Goal: Communication & Community: Connect with others

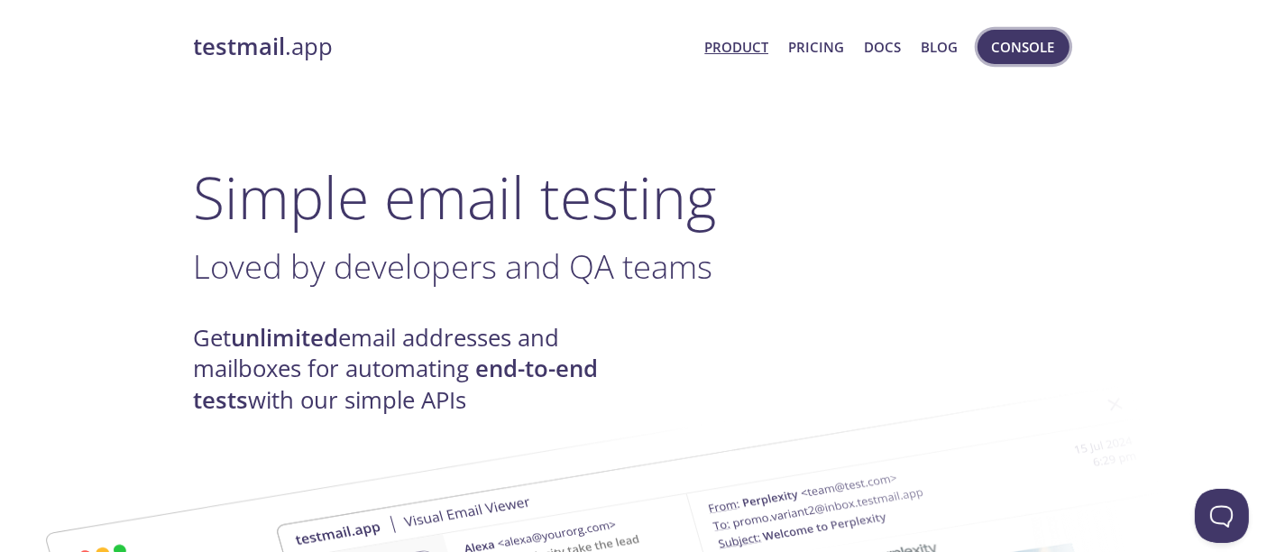
click at [1029, 55] on span "Console" at bounding box center [1023, 46] width 63 height 23
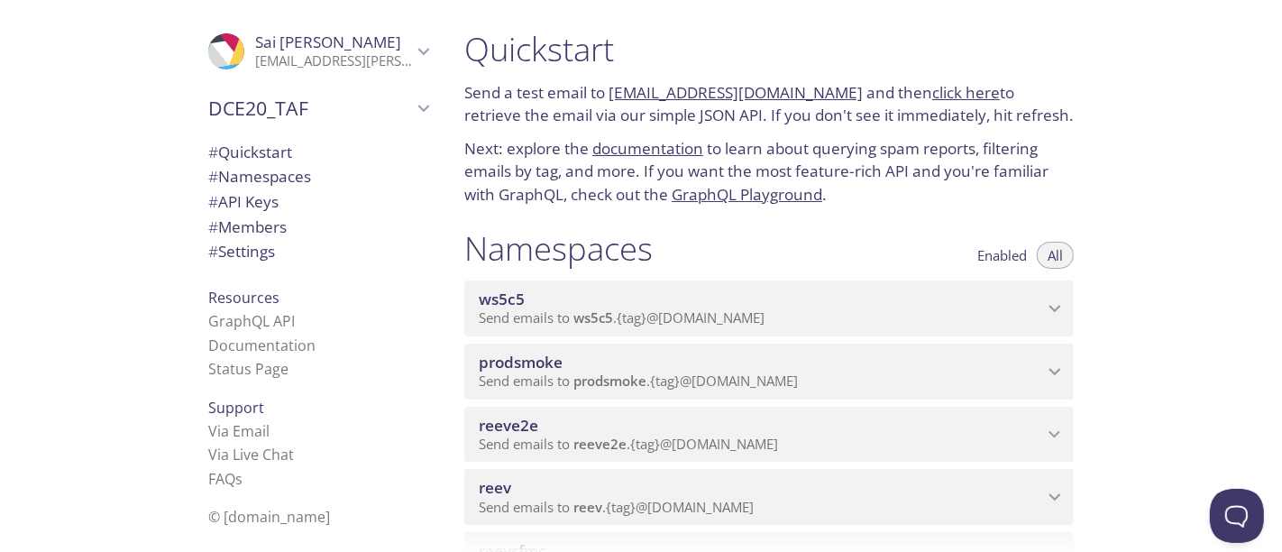
click at [259, 230] on span "# Members" at bounding box center [247, 226] width 78 height 21
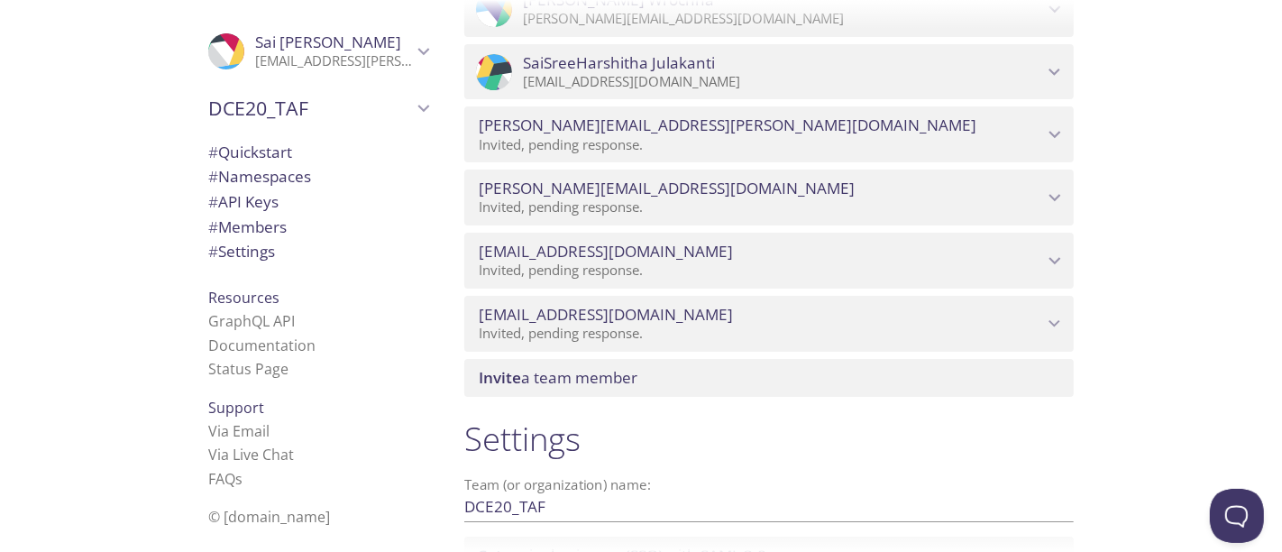
scroll to position [10041, 0]
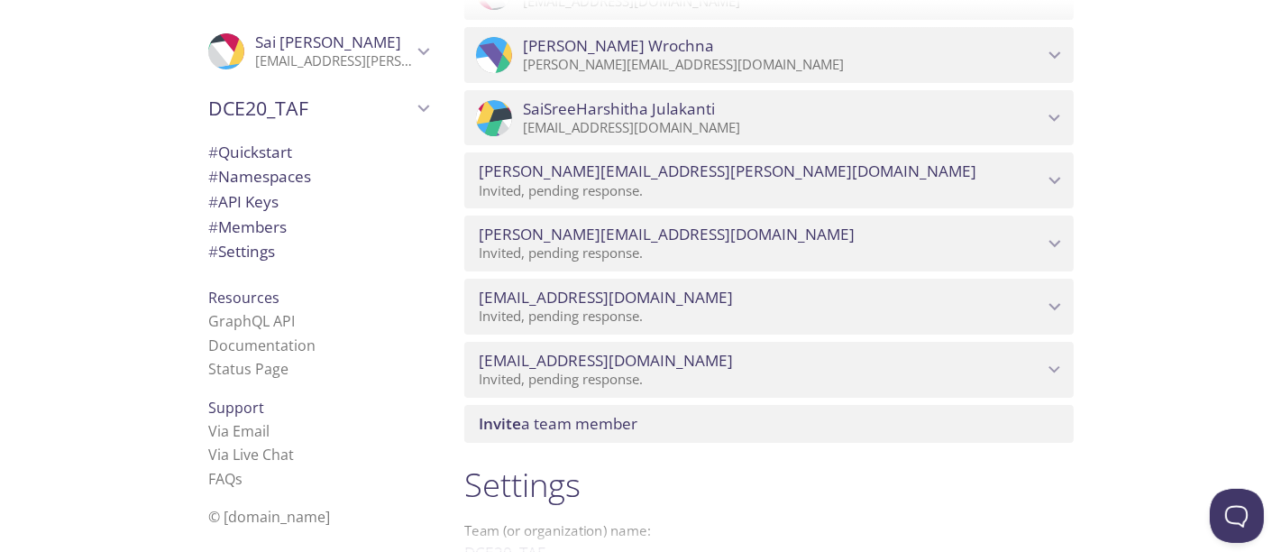
click at [1242, 371] on div "Quickstart Send a test email to [EMAIL_ADDRESS][DOMAIN_NAME] and then click her…" at bounding box center [866, 276] width 832 height 552
click at [609, 418] on span "Invite a team member" at bounding box center [558, 423] width 159 height 21
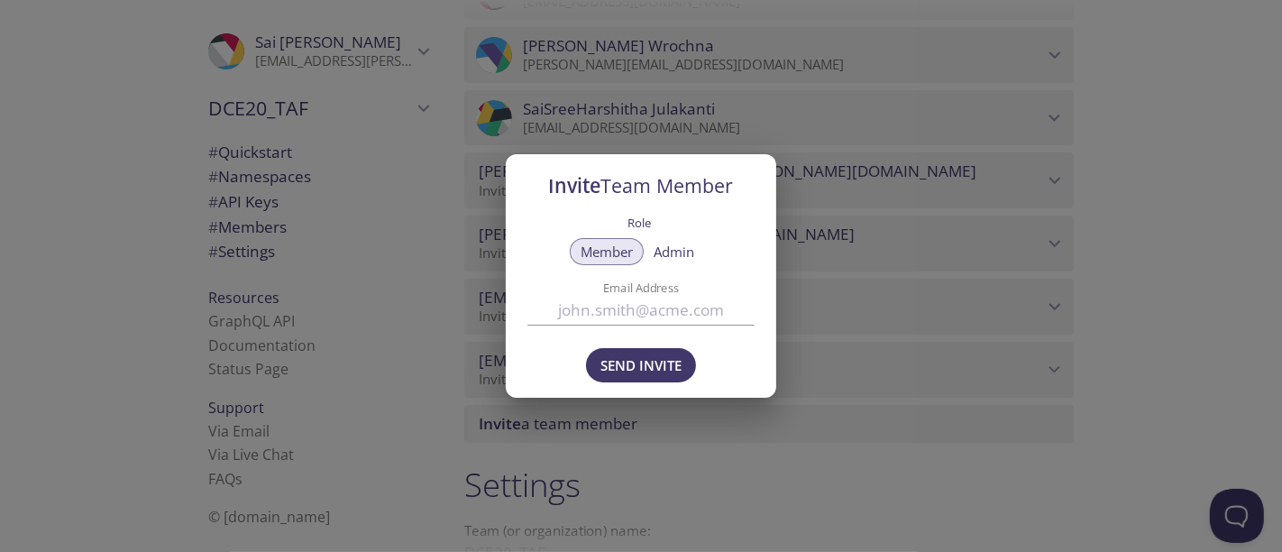
click at [609, 418] on div "Invite Team Member Role Member Admin Email Address Send Invite" at bounding box center [641, 276] width 1282 height 552
click at [600, 320] on input "Email Address" at bounding box center [640, 310] width 227 height 30
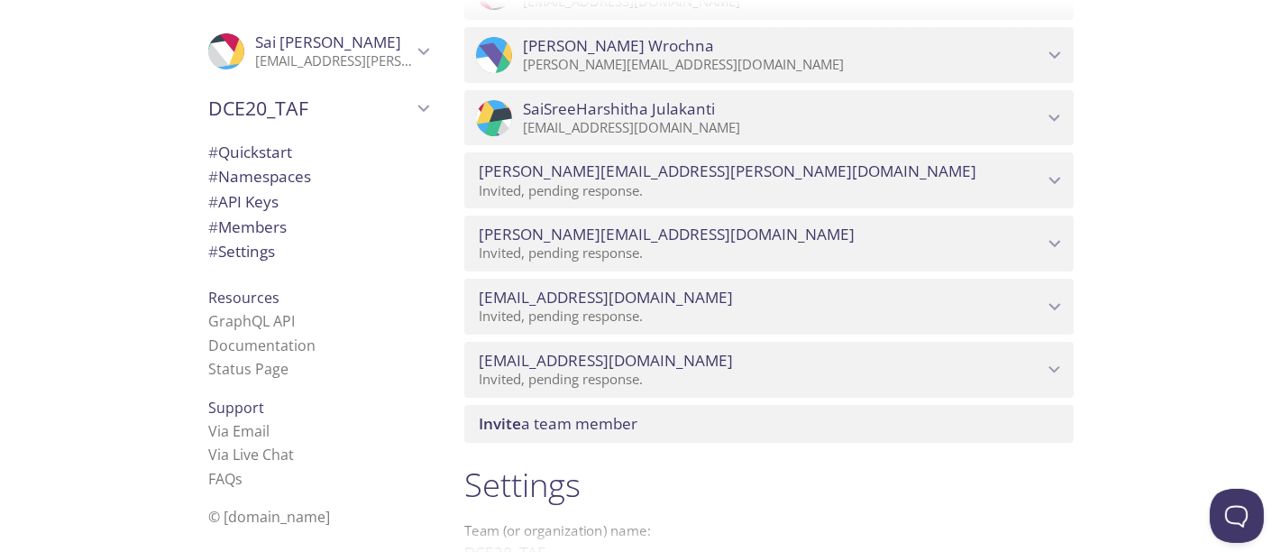
click at [585, 417] on span "Invite a team member" at bounding box center [558, 423] width 159 height 21
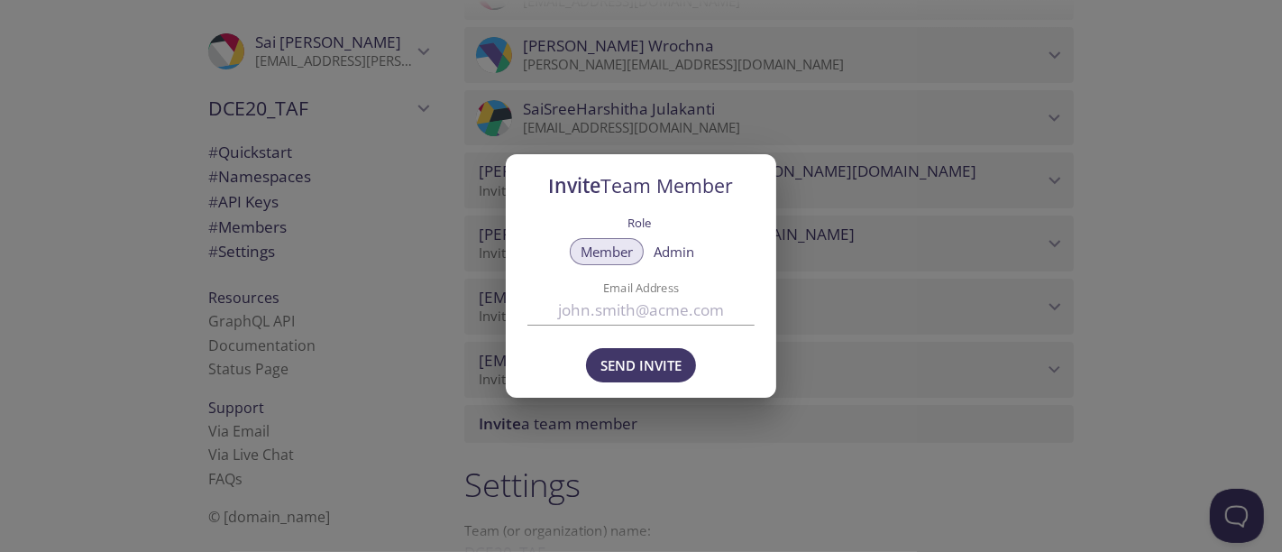
click at [613, 302] on input "Email Address" at bounding box center [640, 310] width 227 height 30
paste input "[PERSON_NAME][EMAIL_ADDRESS][DOMAIN_NAME]"
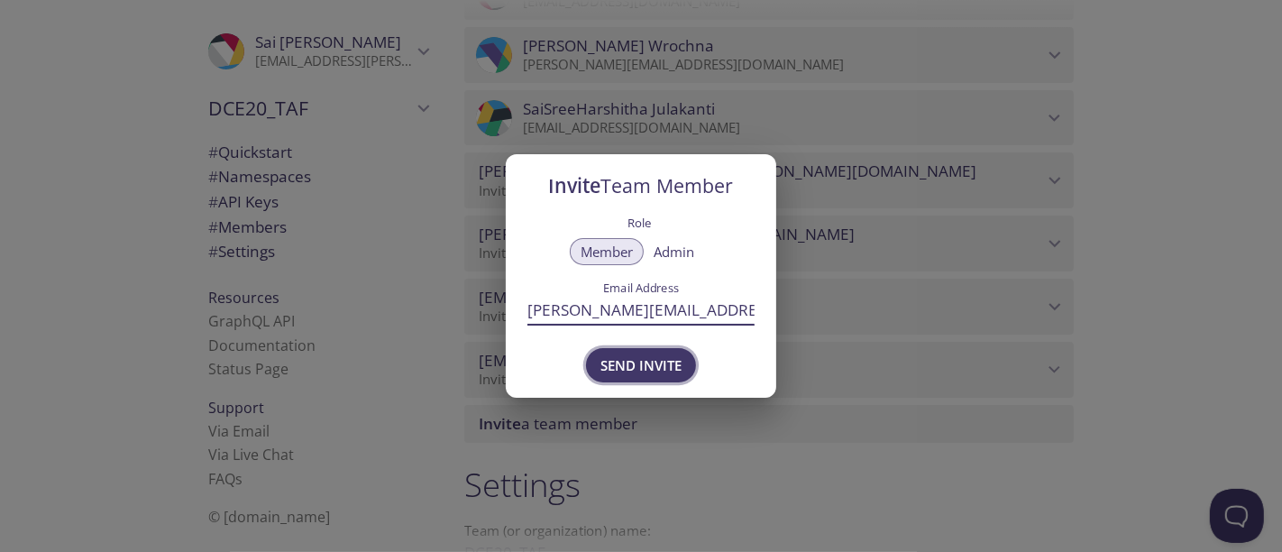
type input "[PERSON_NAME][EMAIL_ADDRESS][DOMAIN_NAME]"
click at [648, 362] on span "Send Invite" at bounding box center [640, 364] width 81 height 23
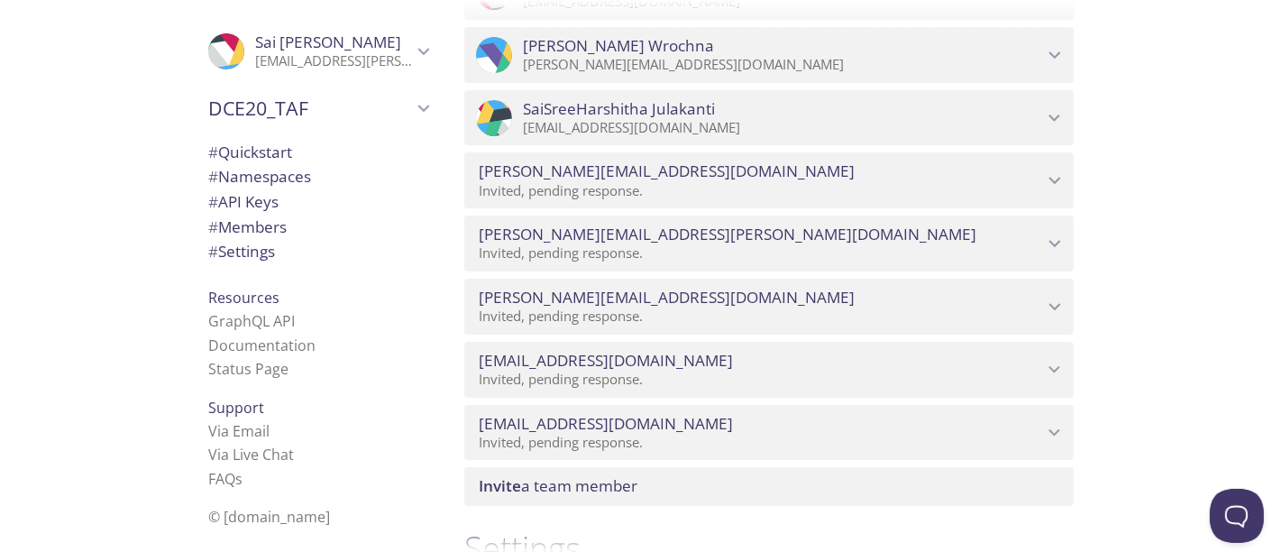
click at [1203, 428] on div "Quickstart Send a test email to [EMAIL_ADDRESS][DOMAIN_NAME] and then click her…" at bounding box center [866, 276] width 832 height 552
click at [588, 478] on span "Invite a team member" at bounding box center [558, 485] width 159 height 21
click at [591, 485] on span "Invite a team member" at bounding box center [558, 485] width 159 height 21
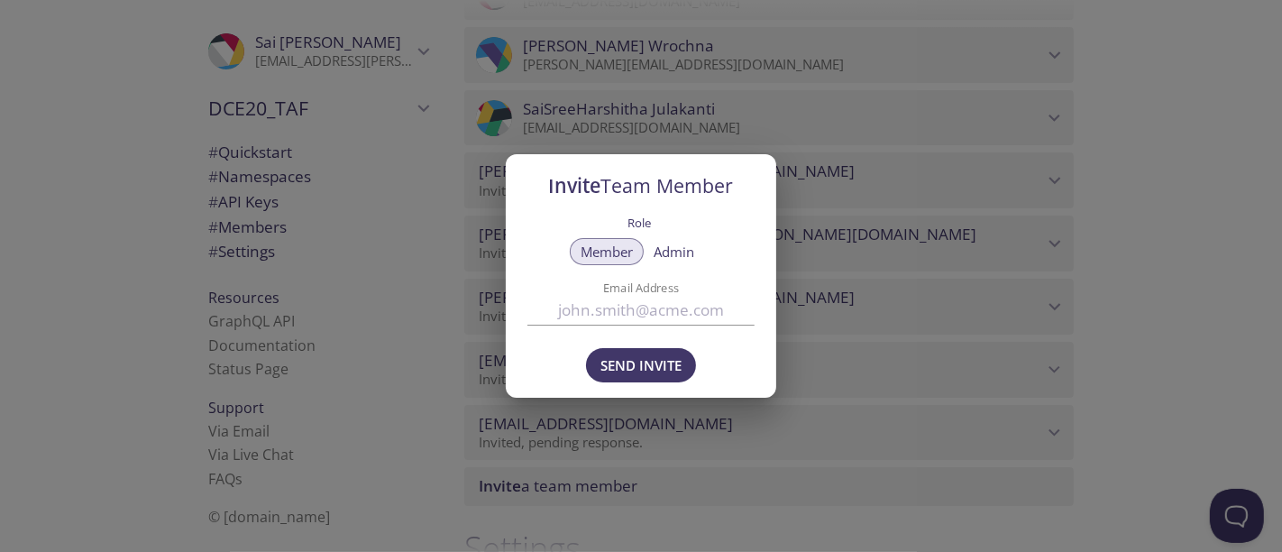
click at [670, 312] on input "Email Address" at bounding box center [640, 310] width 227 height 30
paste input "[PERSON_NAME][EMAIL_ADDRESS][PERSON_NAME][DOMAIN_NAME]"
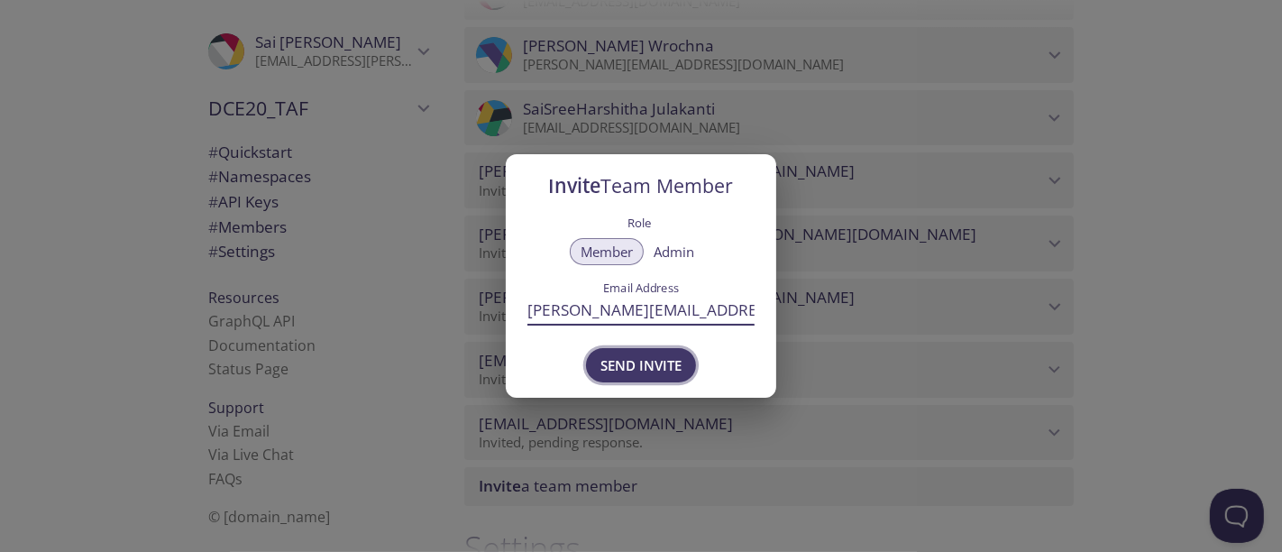
type input "[PERSON_NAME][EMAIL_ADDRESS][PERSON_NAME][DOMAIN_NAME]"
click at [663, 360] on span "Send Invite" at bounding box center [640, 364] width 81 height 23
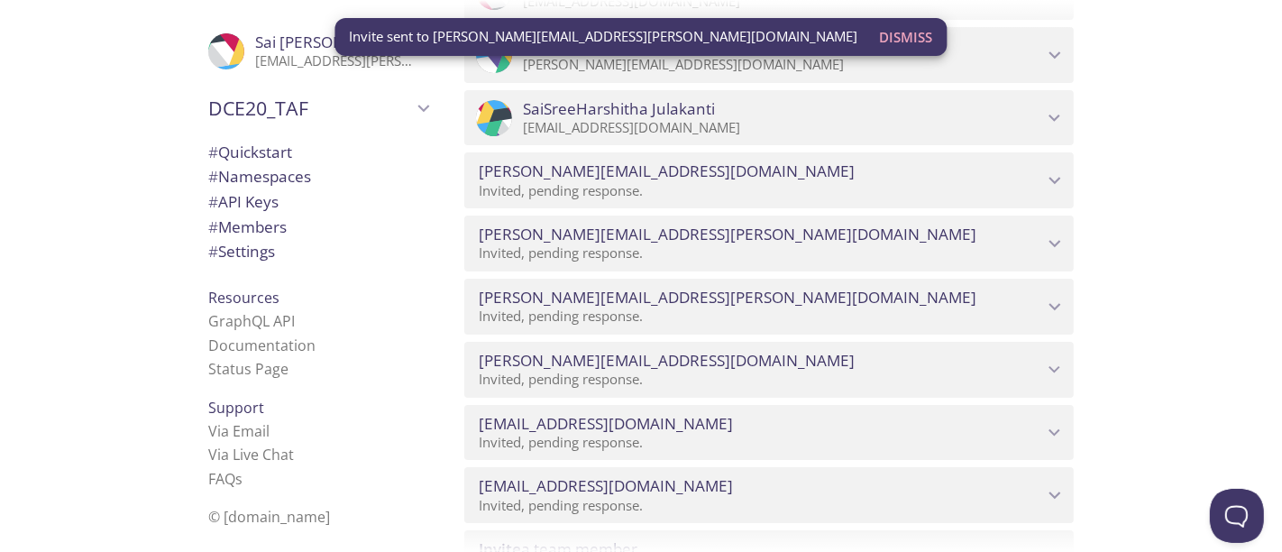
scroll to position [10051, 0]
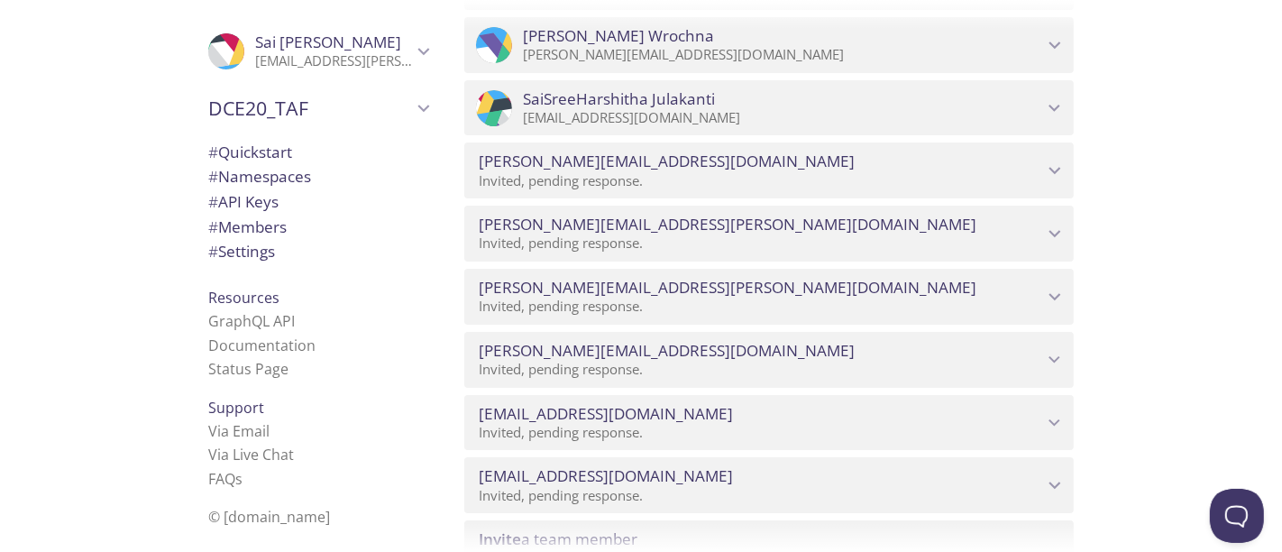
click at [1197, 364] on div "Quickstart Send a test email to [EMAIL_ADDRESS][DOMAIN_NAME] and then click her…" at bounding box center [866, 276] width 832 height 552
